Goal: Task Accomplishment & Management: Use online tool/utility

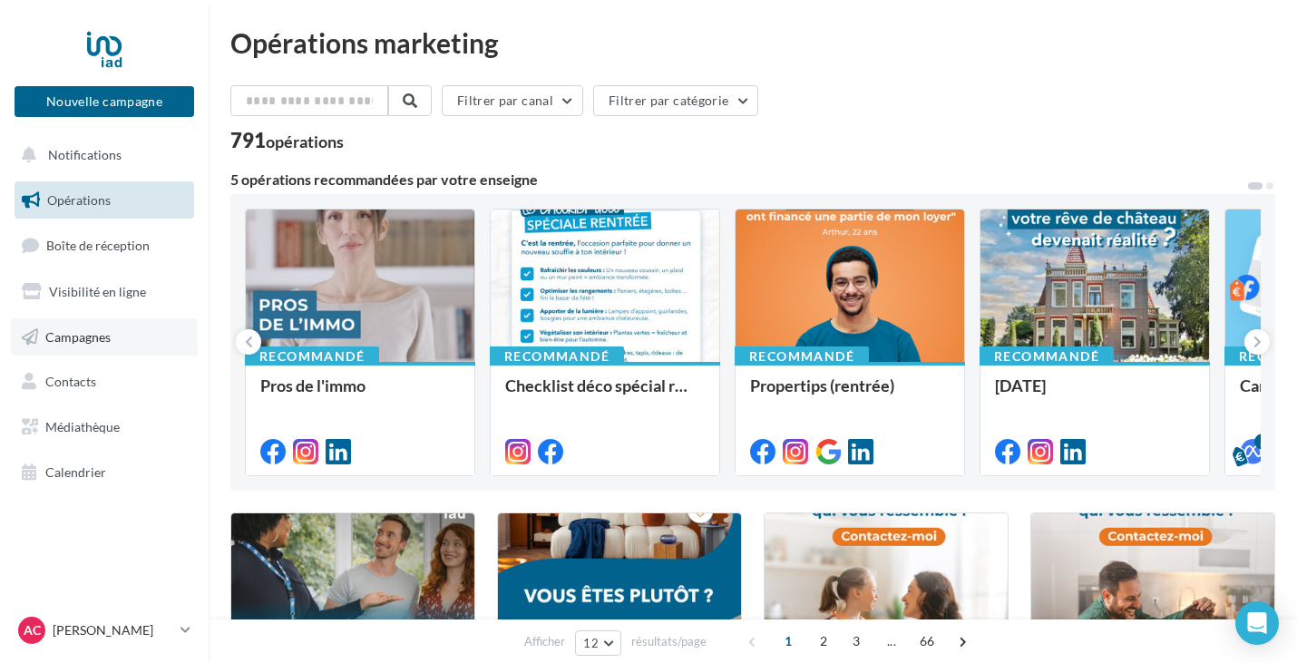
click at [99, 345] on link "Campagnes" at bounding box center [104, 337] width 187 height 38
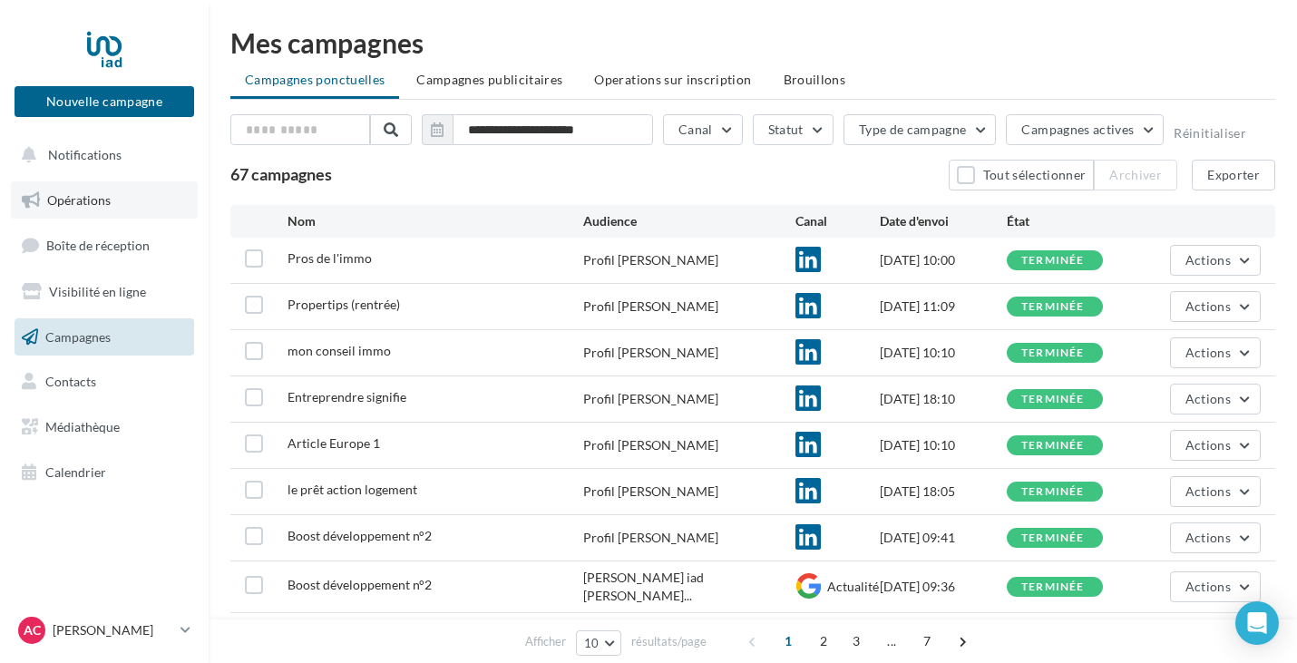
click at [102, 183] on link "Opérations" at bounding box center [104, 200] width 187 height 38
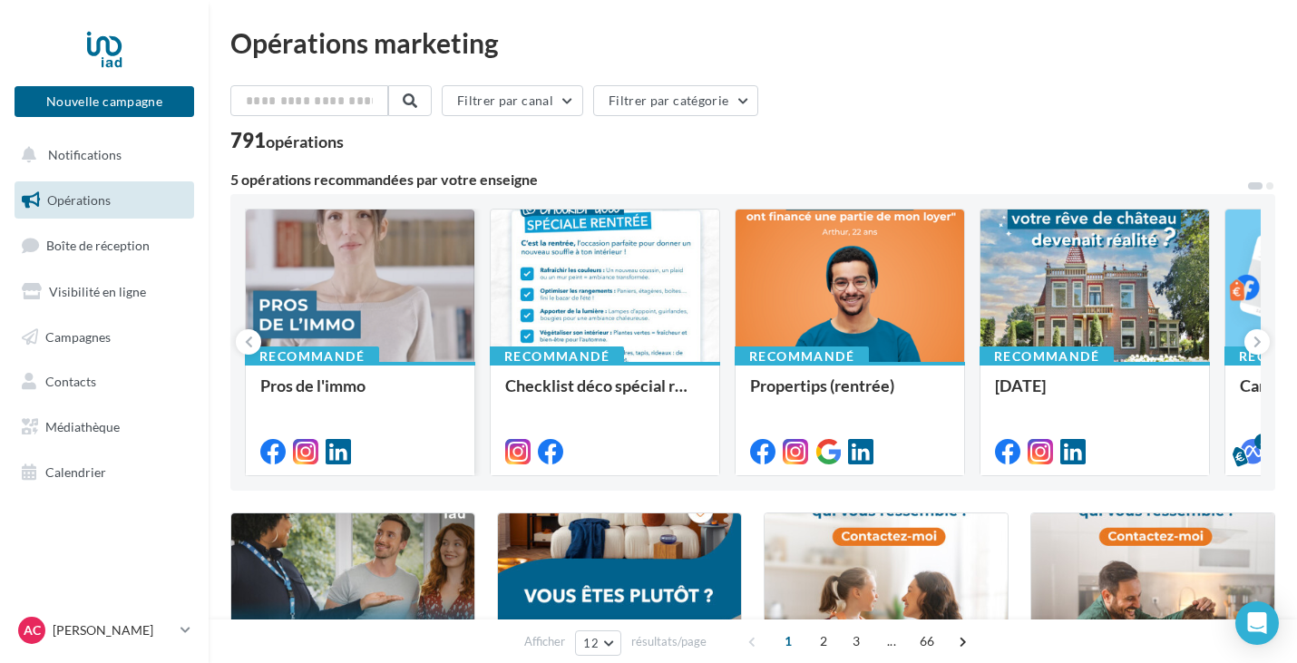
click at [437, 287] on div at bounding box center [360, 286] width 228 height 154
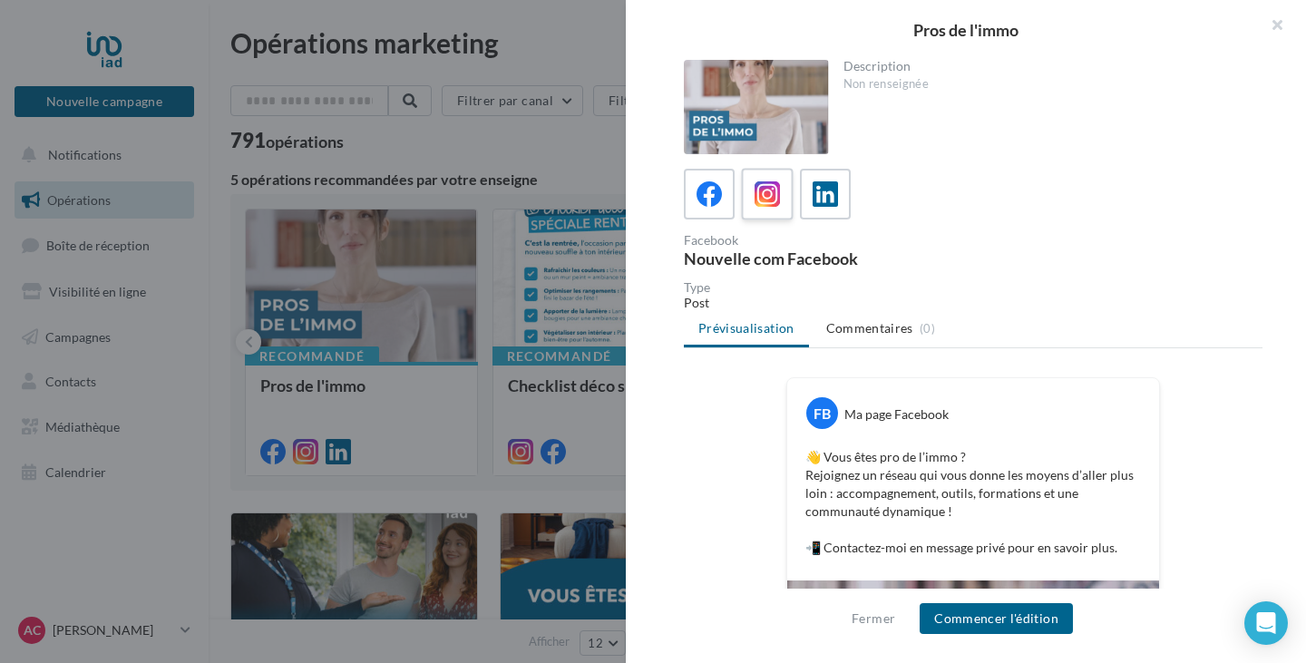
click at [759, 195] on icon at bounding box center [767, 194] width 26 height 26
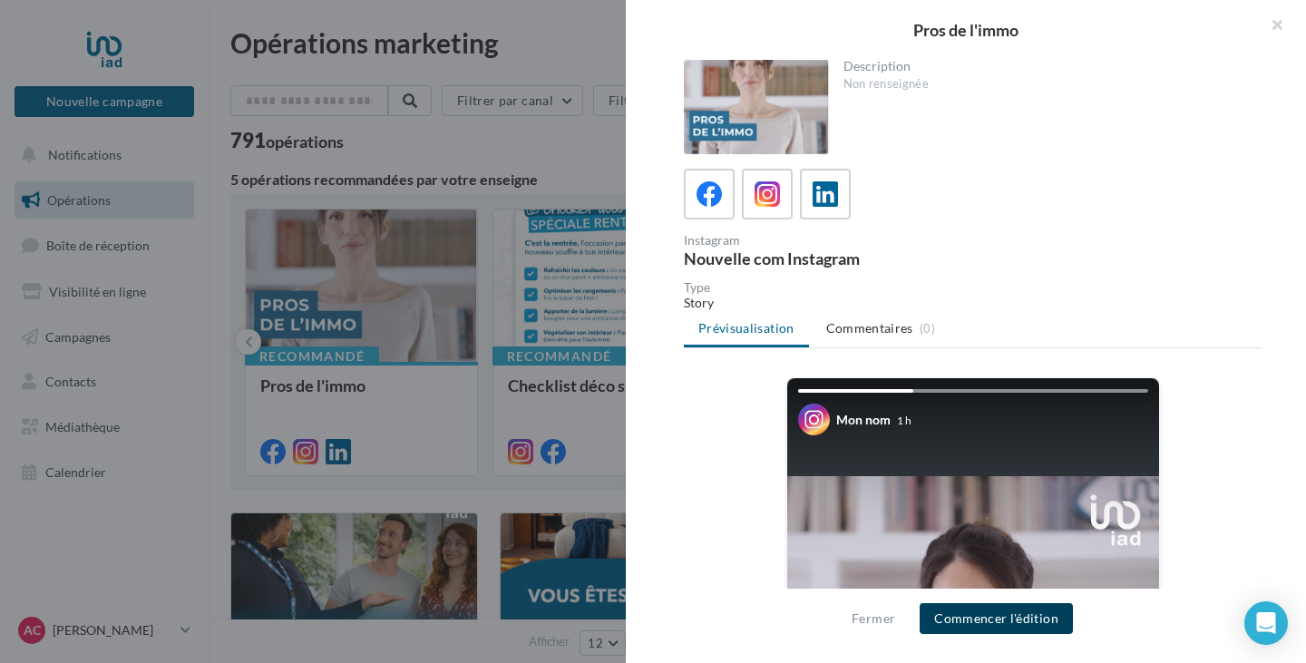
click at [999, 613] on button "Commencer l'édition" at bounding box center [995, 618] width 153 height 31
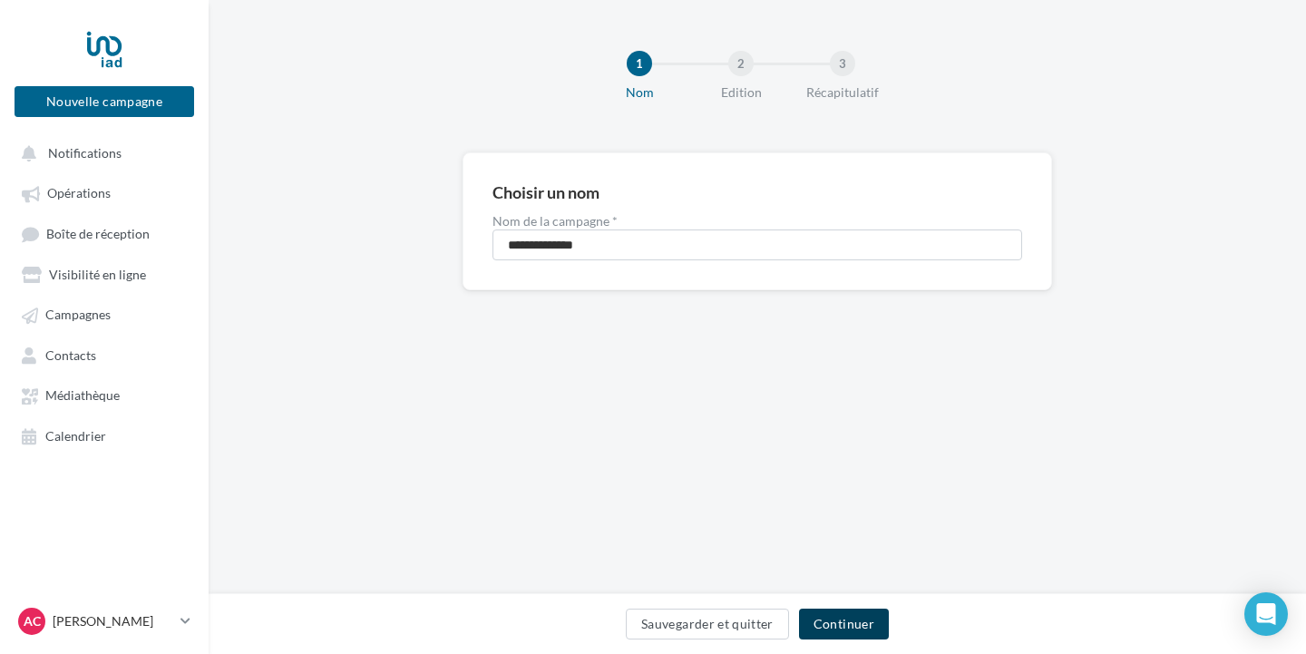
click at [823, 614] on button "Continuer" at bounding box center [844, 623] width 90 height 31
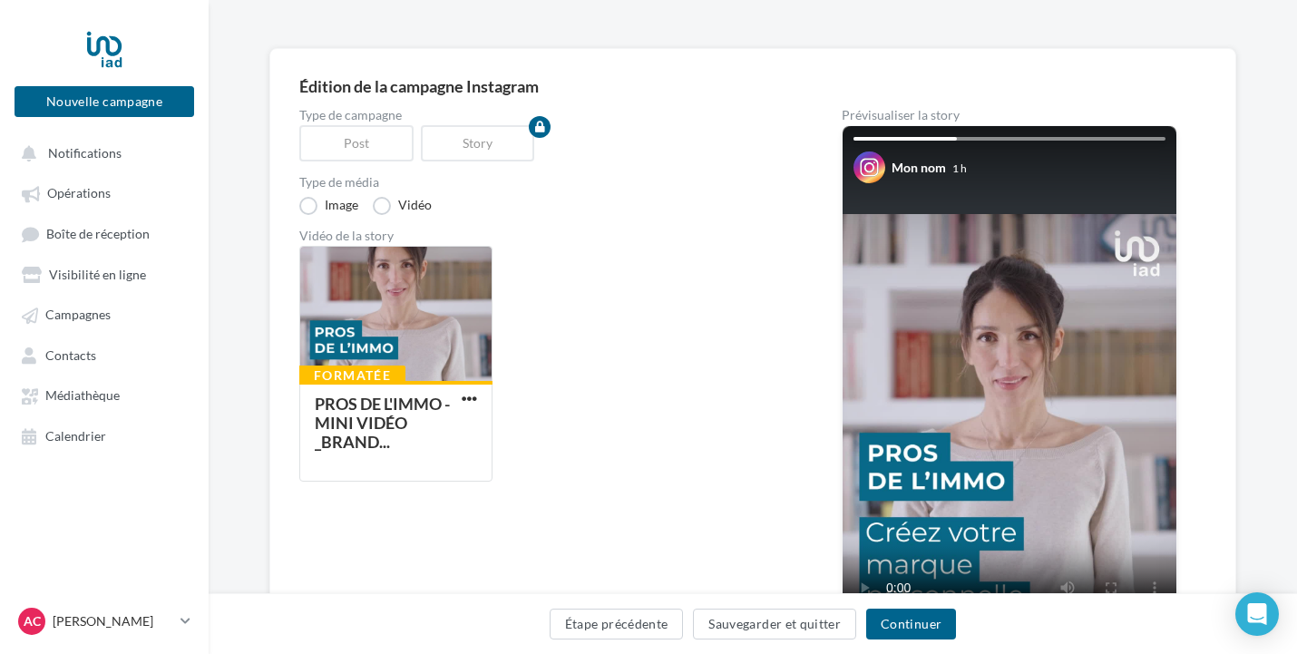
scroll to position [121, 0]
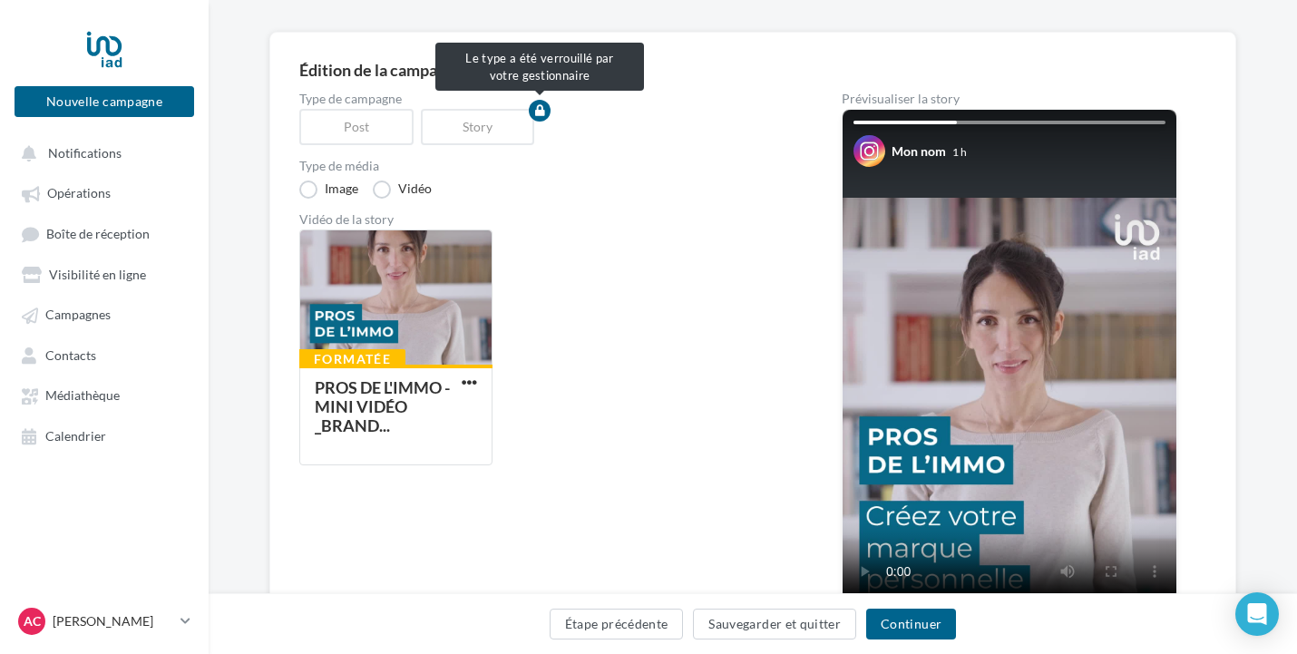
click at [349, 127] on div "Post" at bounding box center [359, 127] width 121 height 36
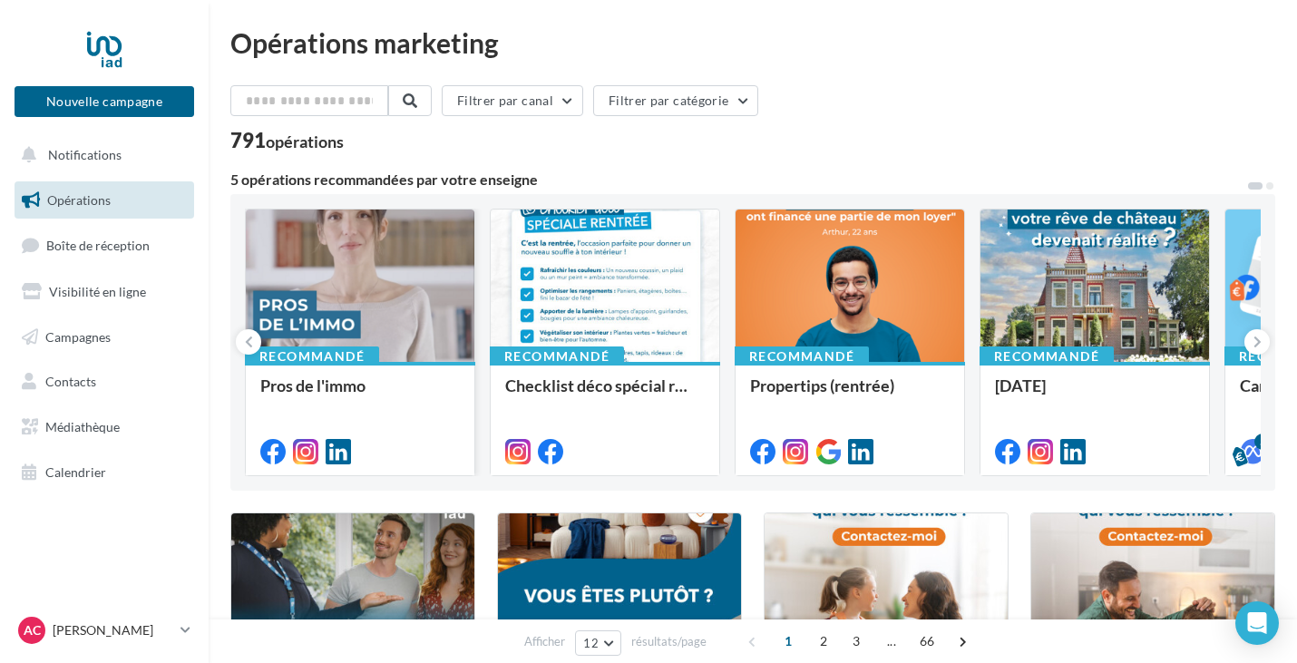
click at [398, 274] on div at bounding box center [360, 286] width 228 height 154
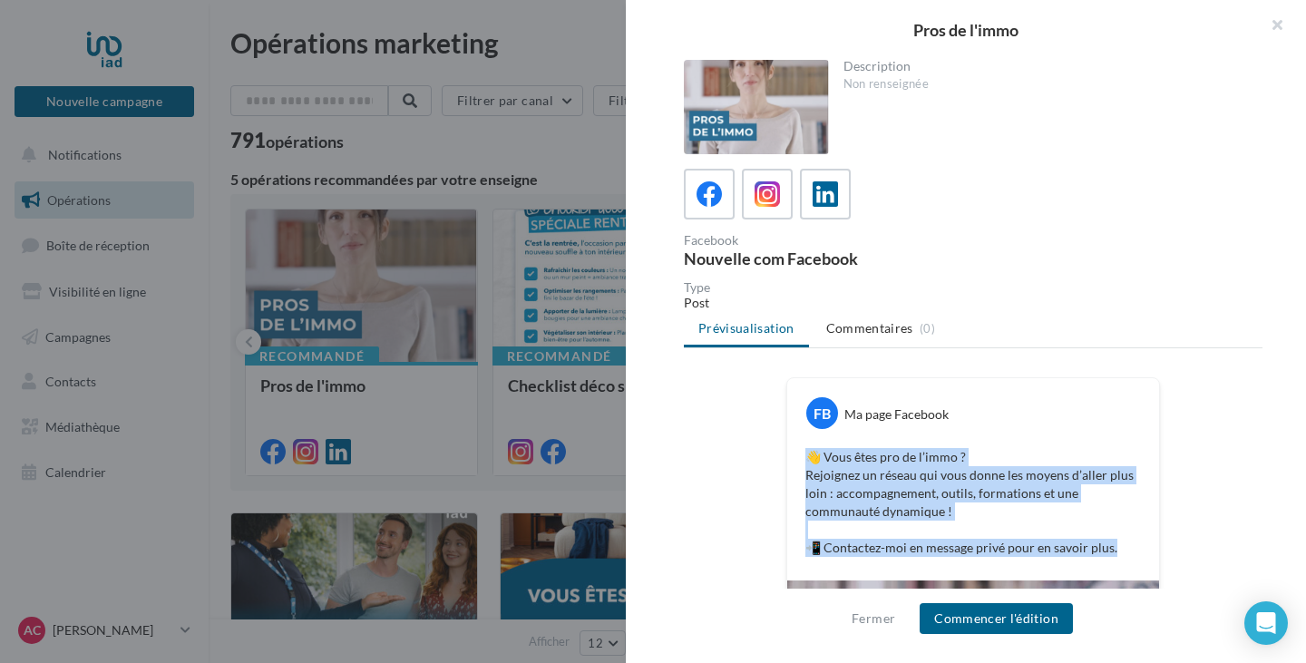
drag, startPoint x: 1117, startPoint y: 544, endPoint x: 802, endPoint y: 456, distance: 327.6
click at [805, 456] on p "👋 Vous êtes pro de l’immo ? Rejoignez un réseau qui vous donne les moyens d’all…" at bounding box center [972, 502] width 335 height 109
copy p "👋 Vous êtes pro de l’immo ? Rejoignez un réseau qui vous donne les moyens d’all…"
